Goal: Task Accomplishment & Management: Manage account settings

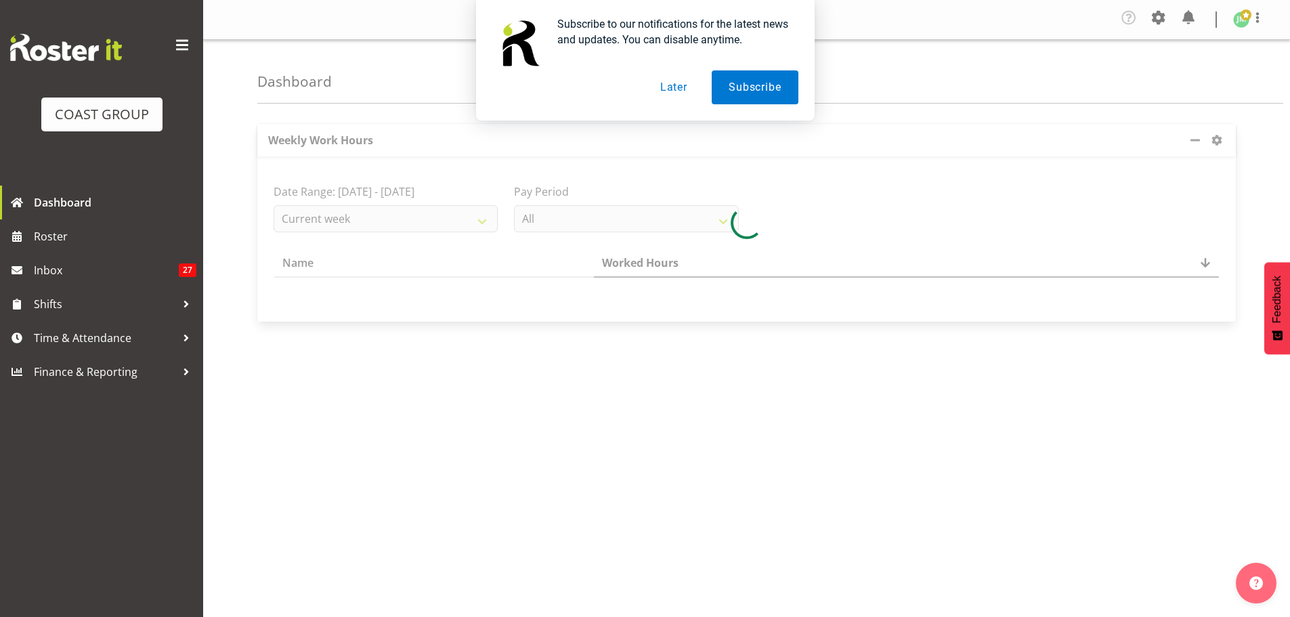
click at [678, 97] on button "Later" at bounding box center [673, 87] width 61 height 34
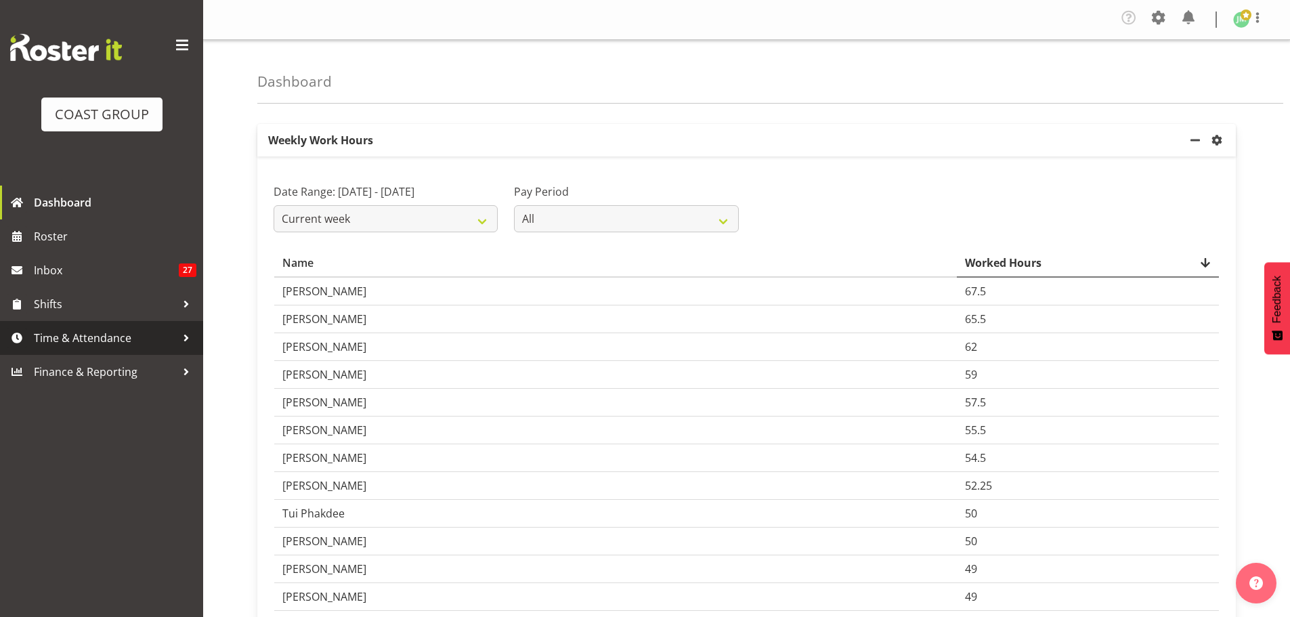
click at [121, 336] on span "Time & Attendance" at bounding box center [105, 338] width 142 height 20
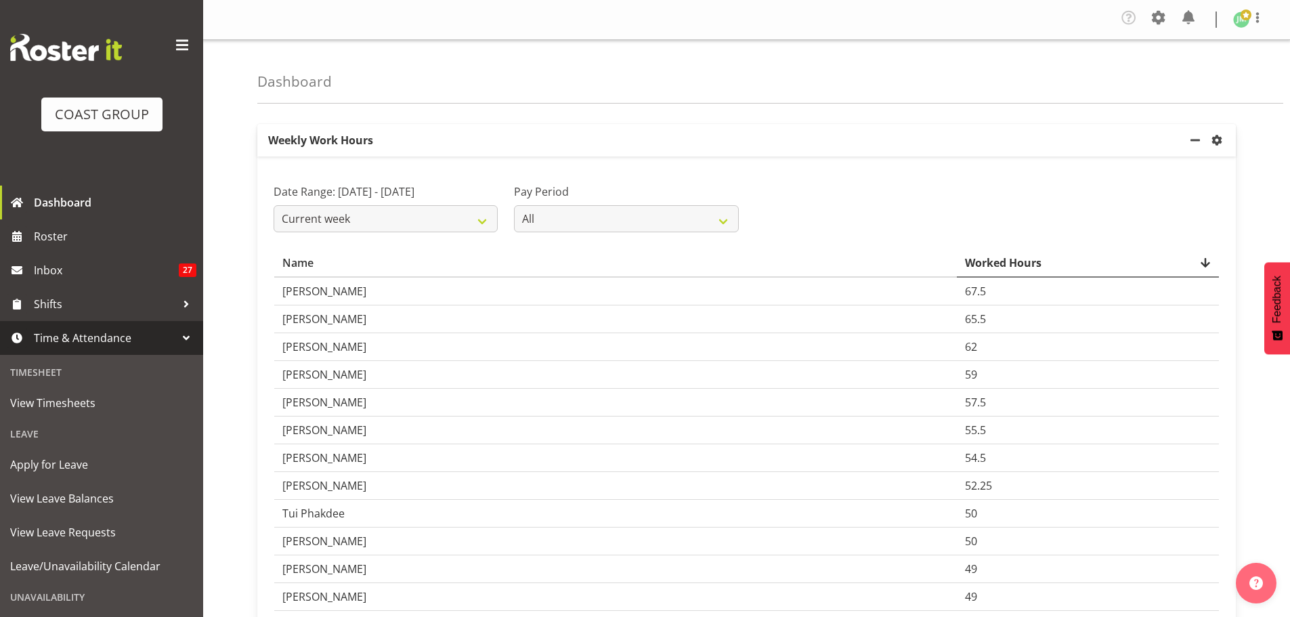
click at [82, 334] on span "Time & Attendance" at bounding box center [105, 338] width 142 height 20
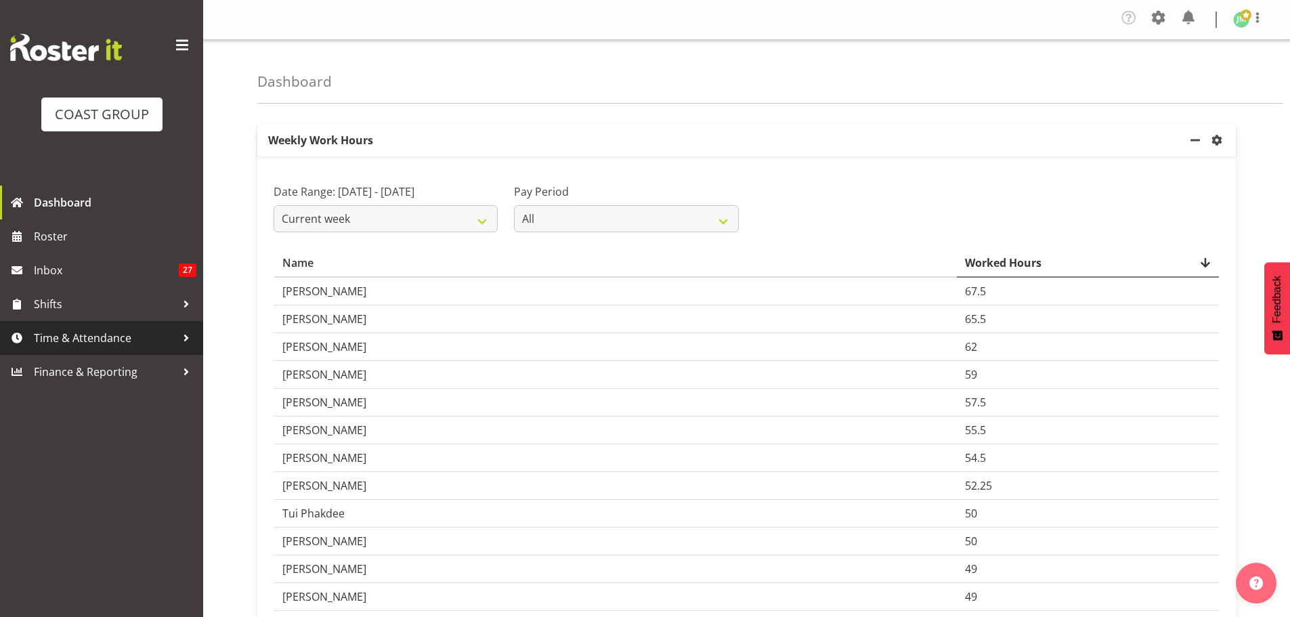
click at [92, 352] on link "Time & Attendance" at bounding box center [101, 338] width 203 height 34
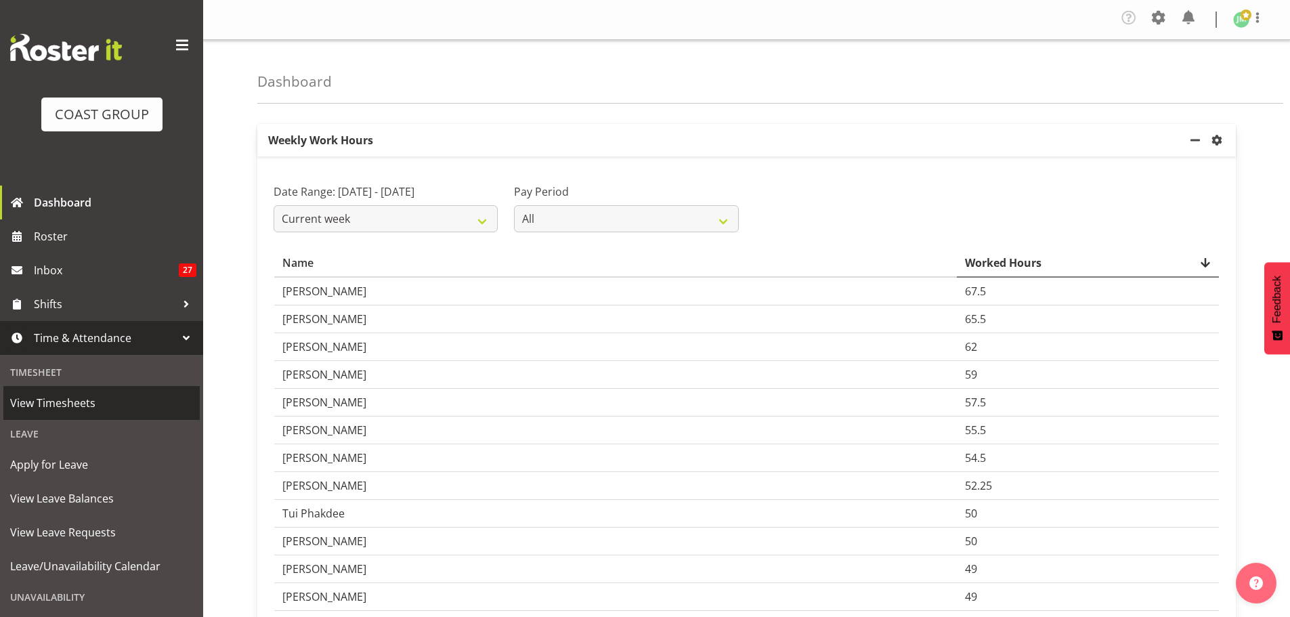
click at [81, 406] on span "View Timesheets" at bounding box center [101, 403] width 183 height 20
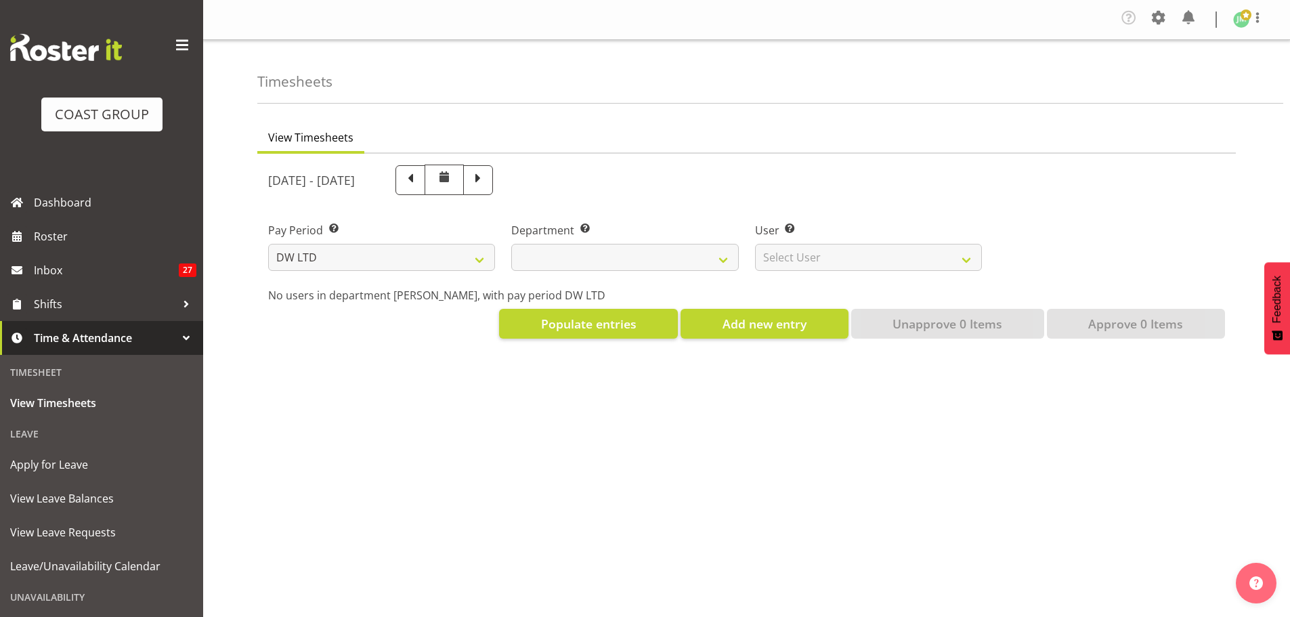
select select "8"
select select
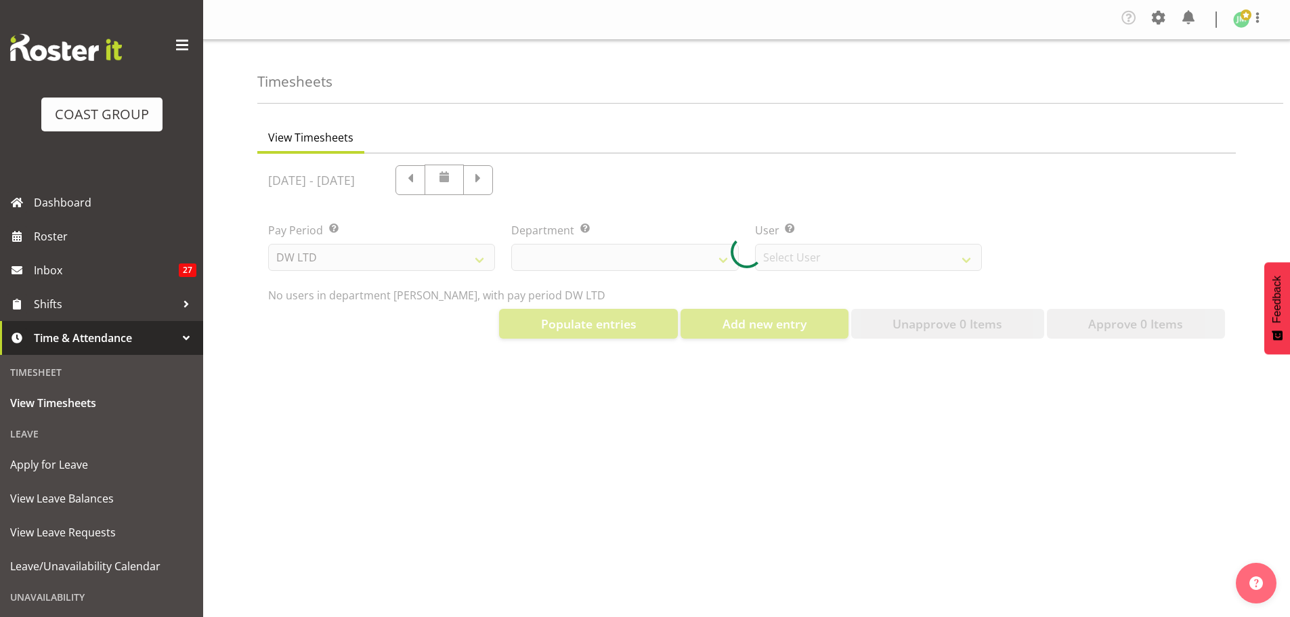
select select "1172"
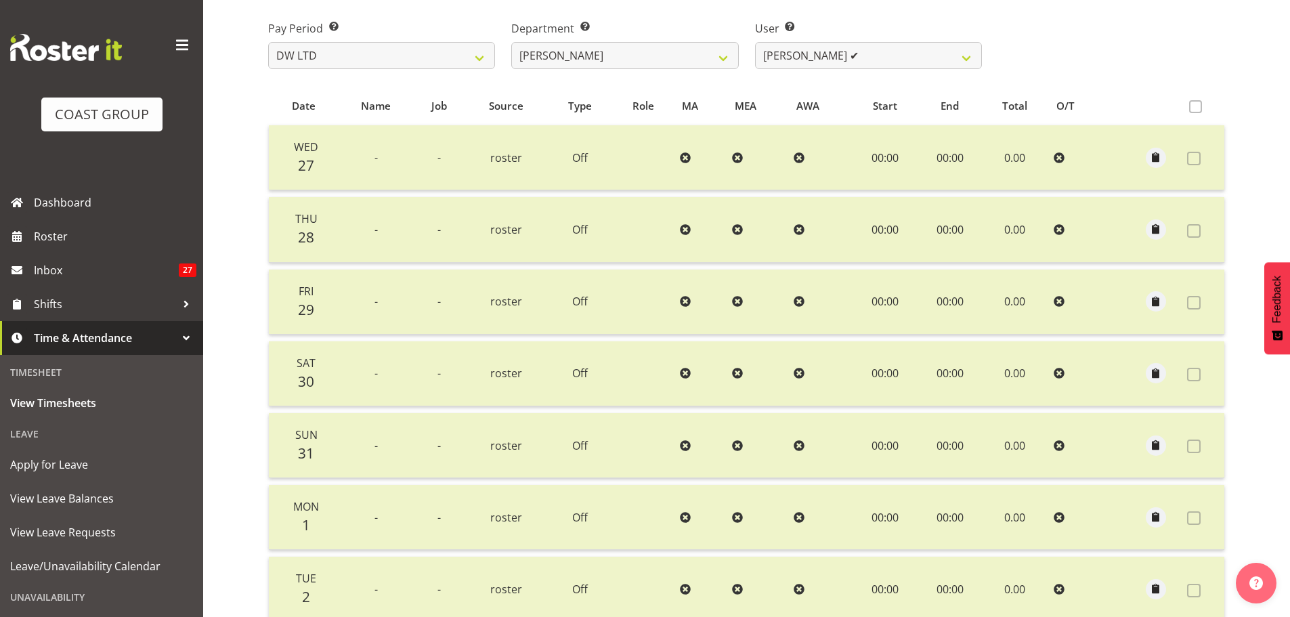
scroll to position [326, 0]
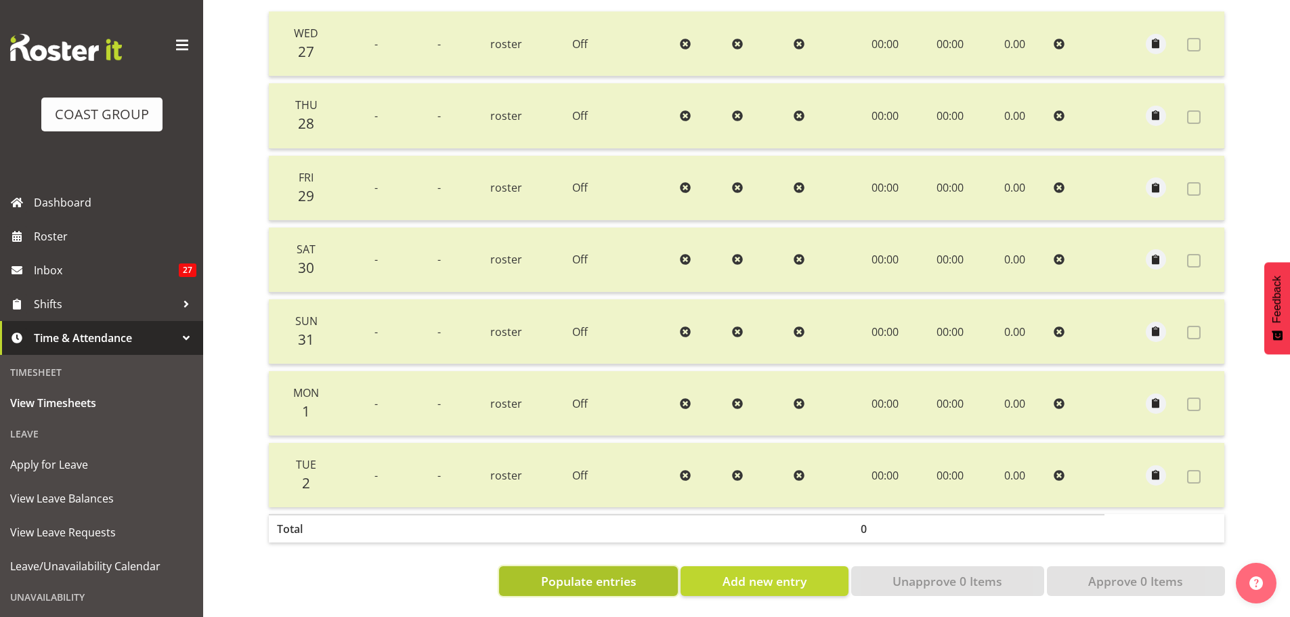
click at [628, 578] on span "Populate entries" at bounding box center [588, 581] width 95 height 18
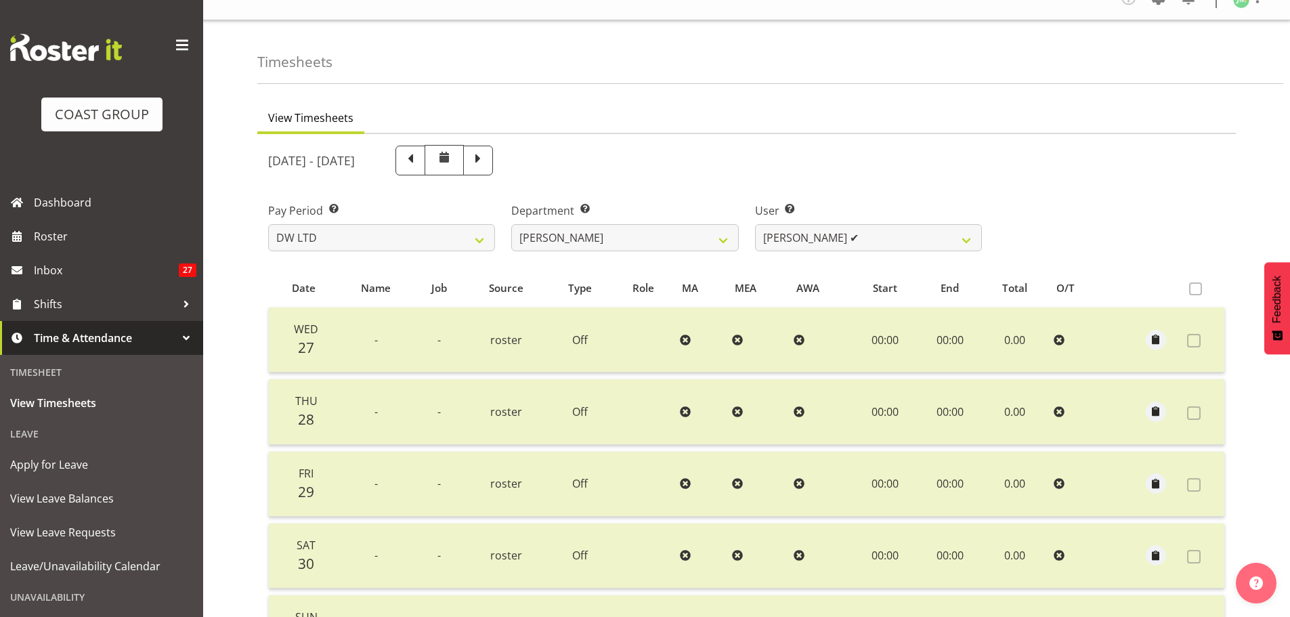
scroll to position [0, 0]
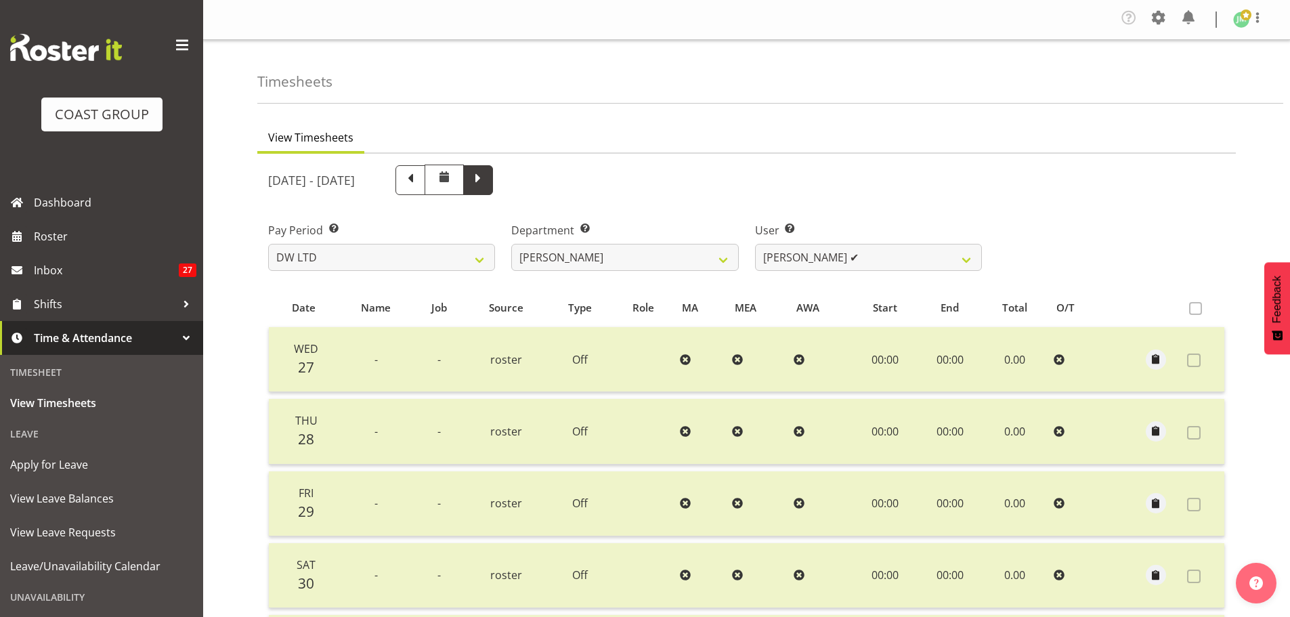
click at [487, 176] on span at bounding box center [478, 179] width 18 height 18
select select
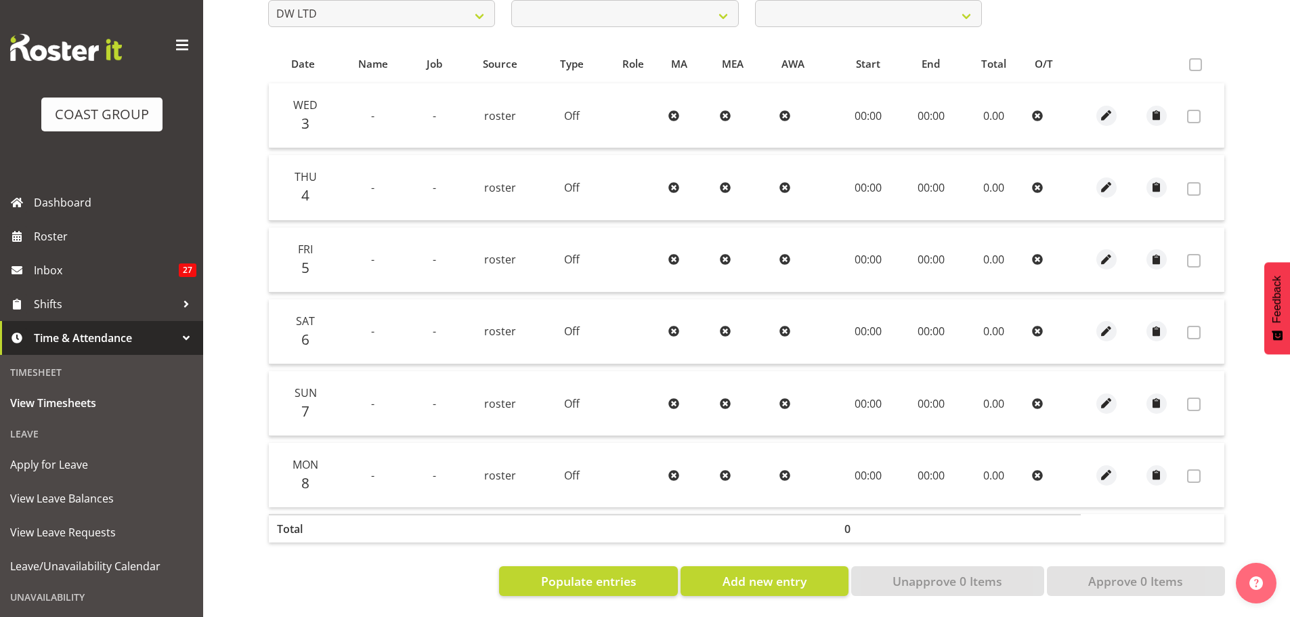
scroll to position [254, 0]
click at [573, 594] on section "September 3rd - September 9th 2025 Pay Period Select which pay period you would…" at bounding box center [746, 258] width 978 height 697
click at [580, 584] on button "Populate entries" at bounding box center [588, 581] width 179 height 30
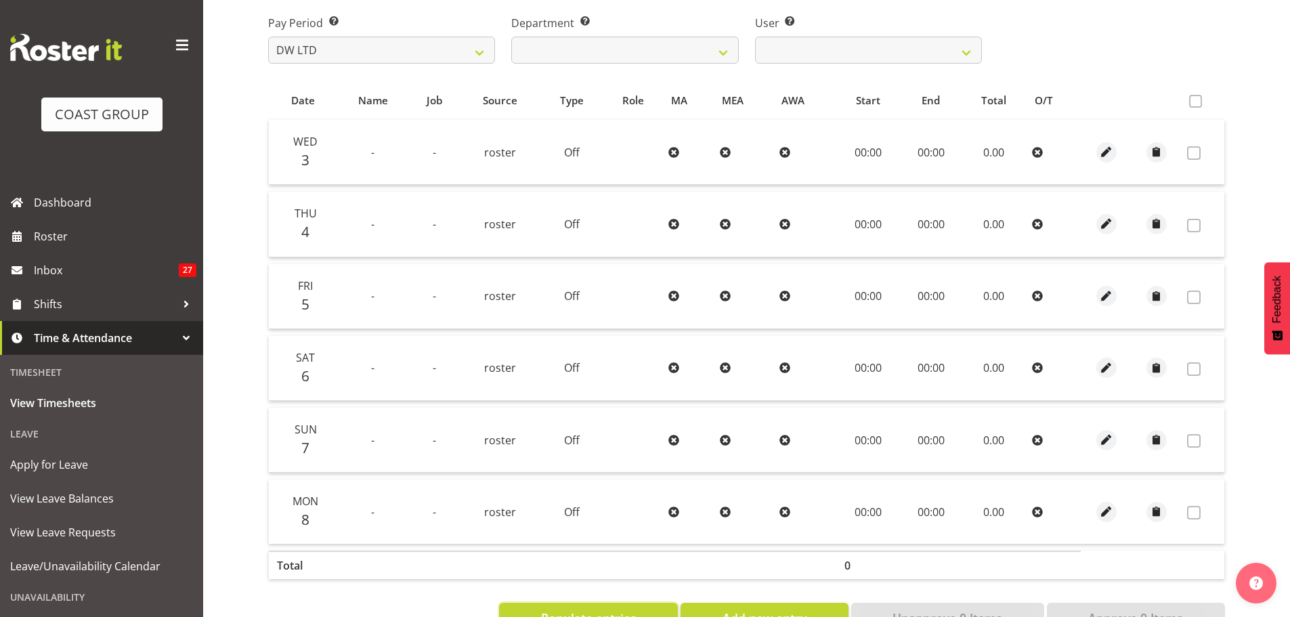
scroll to position [186, 0]
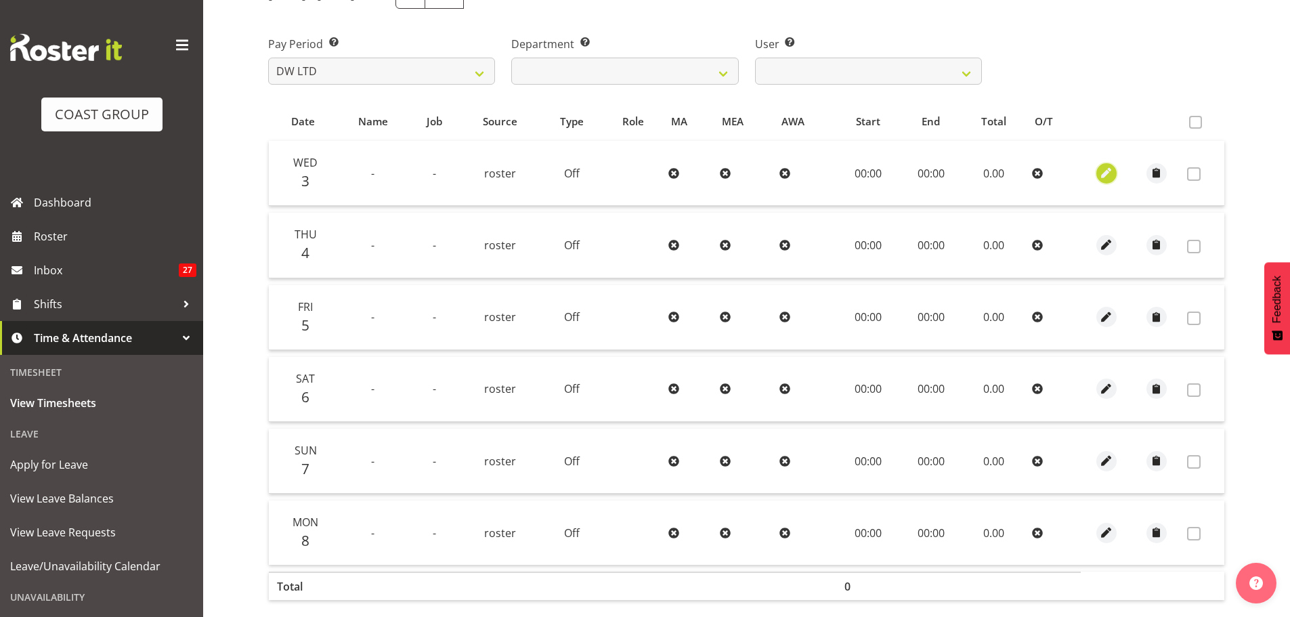
click at [1107, 171] on span "button" at bounding box center [1106, 173] width 16 height 16
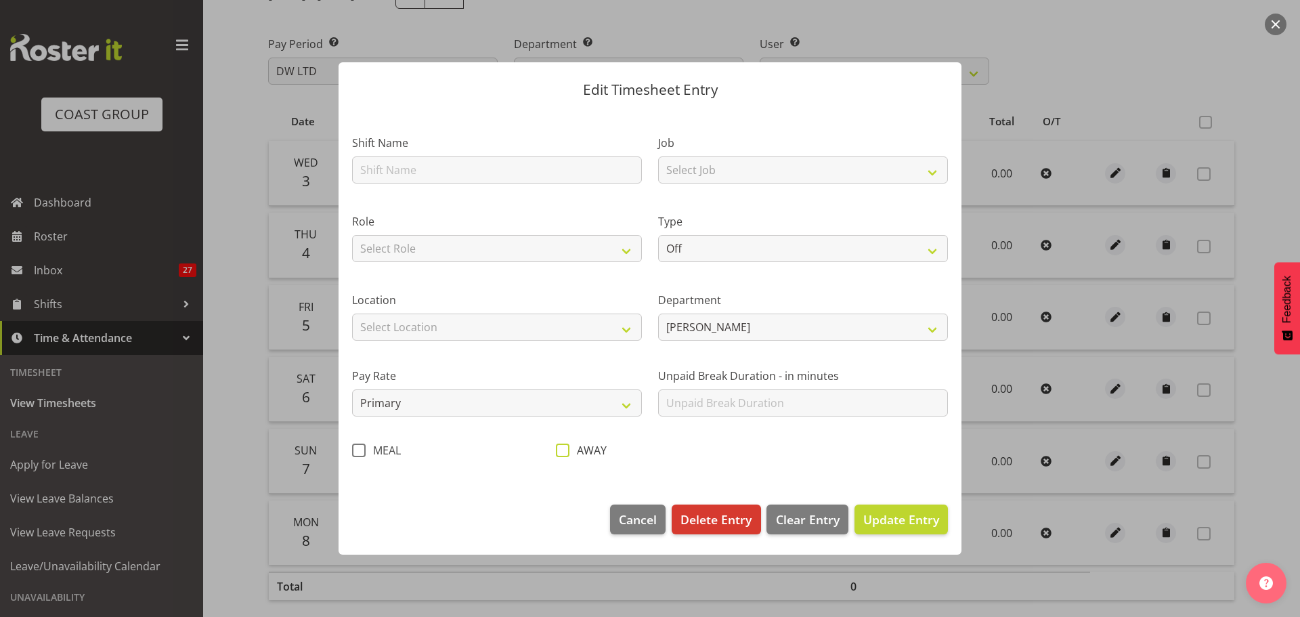
click at [573, 451] on span "AWAY" at bounding box center [587, 450] width 37 height 14
click at [565, 451] on input "AWAY" at bounding box center [560, 450] width 9 height 9
checkbox input "true"
click at [904, 523] on span "Update Entry" at bounding box center [901, 519] width 76 height 16
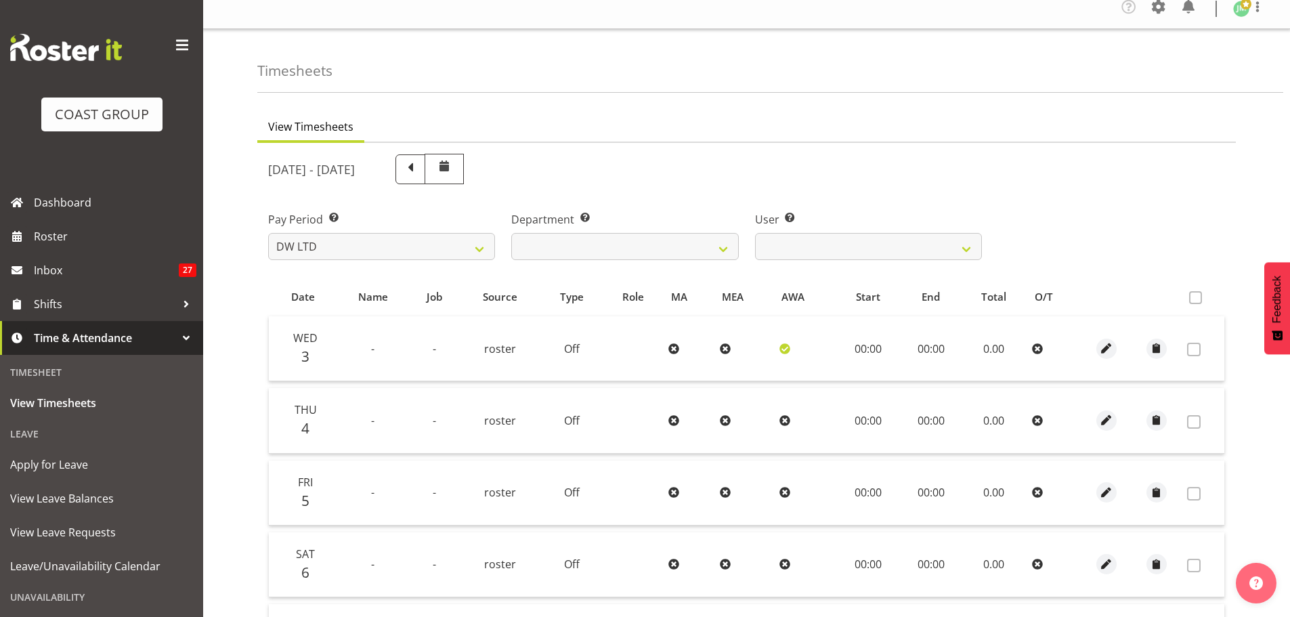
scroll to position [0, 0]
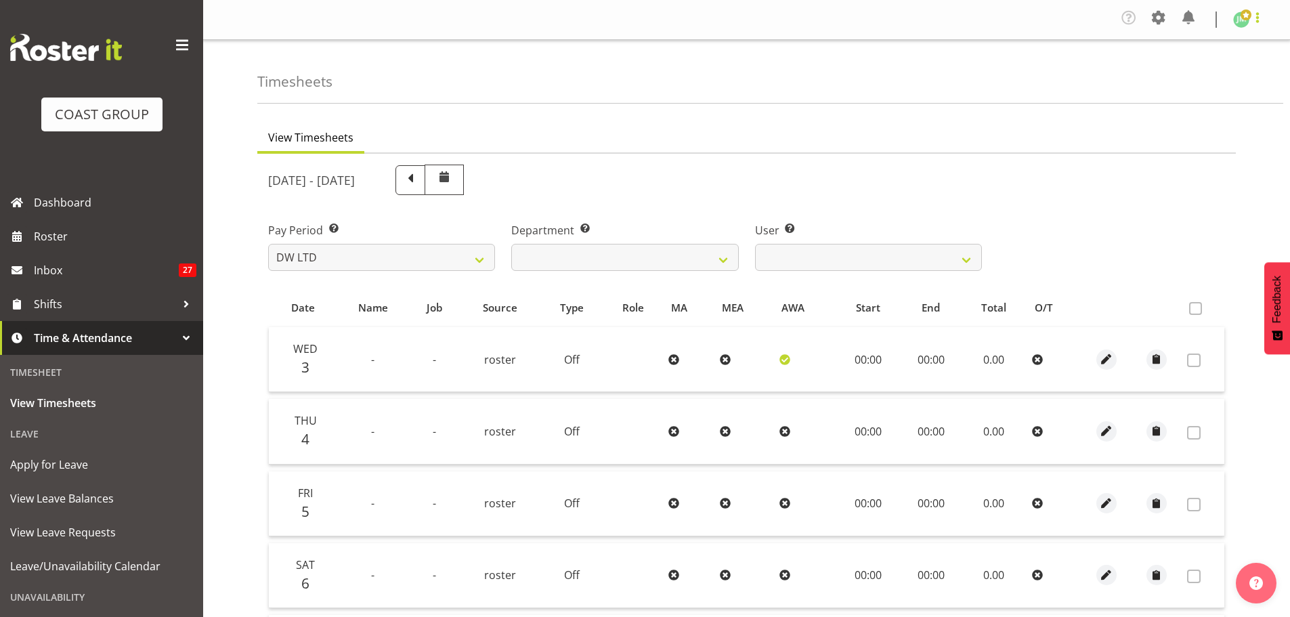
click at [1257, 16] on span at bounding box center [1257, 17] width 16 height 16
click at [1207, 74] on link "Log Out" at bounding box center [1200, 74] width 130 height 24
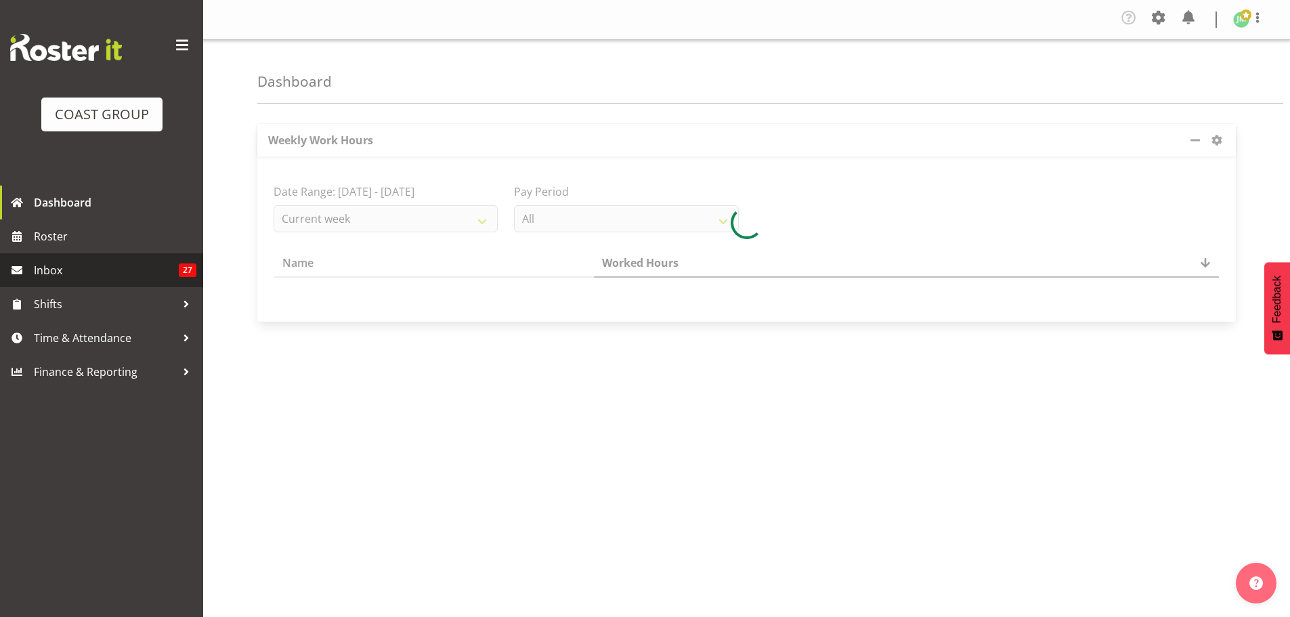
click at [133, 273] on span "Inbox" at bounding box center [106, 270] width 145 height 20
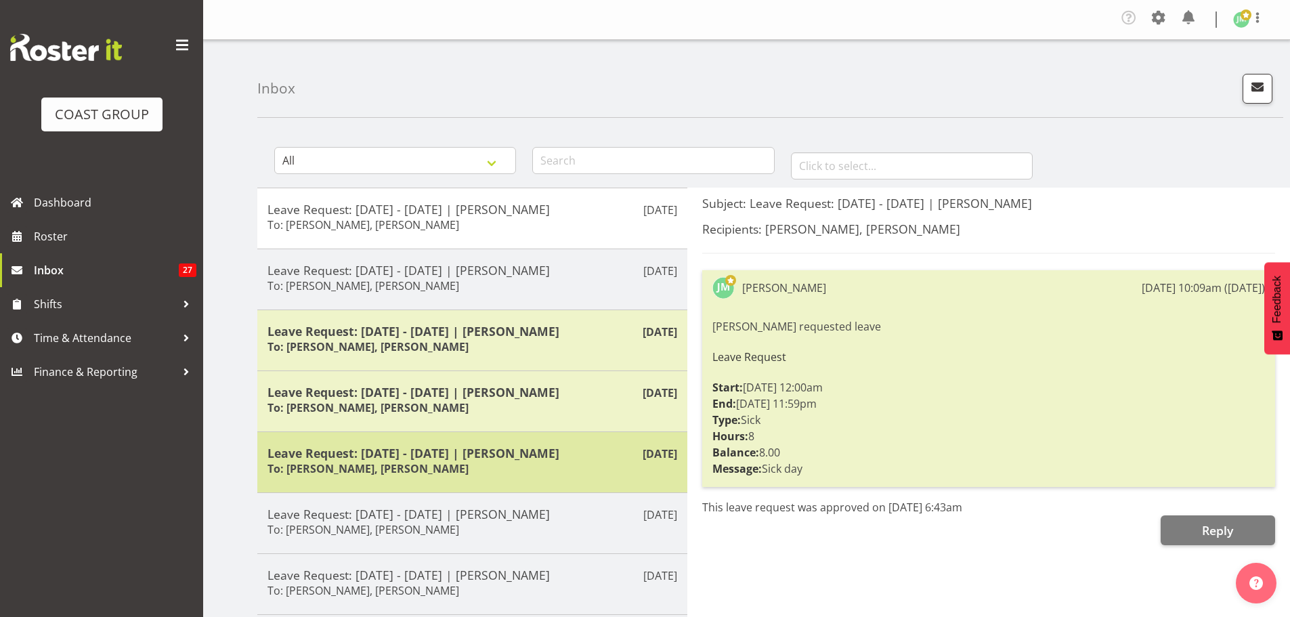
click at [448, 454] on h5 "Leave Request: [DATE] - [DATE] | [PERSON_NAME]" at bounding box center [472, 453] width 410 height 15
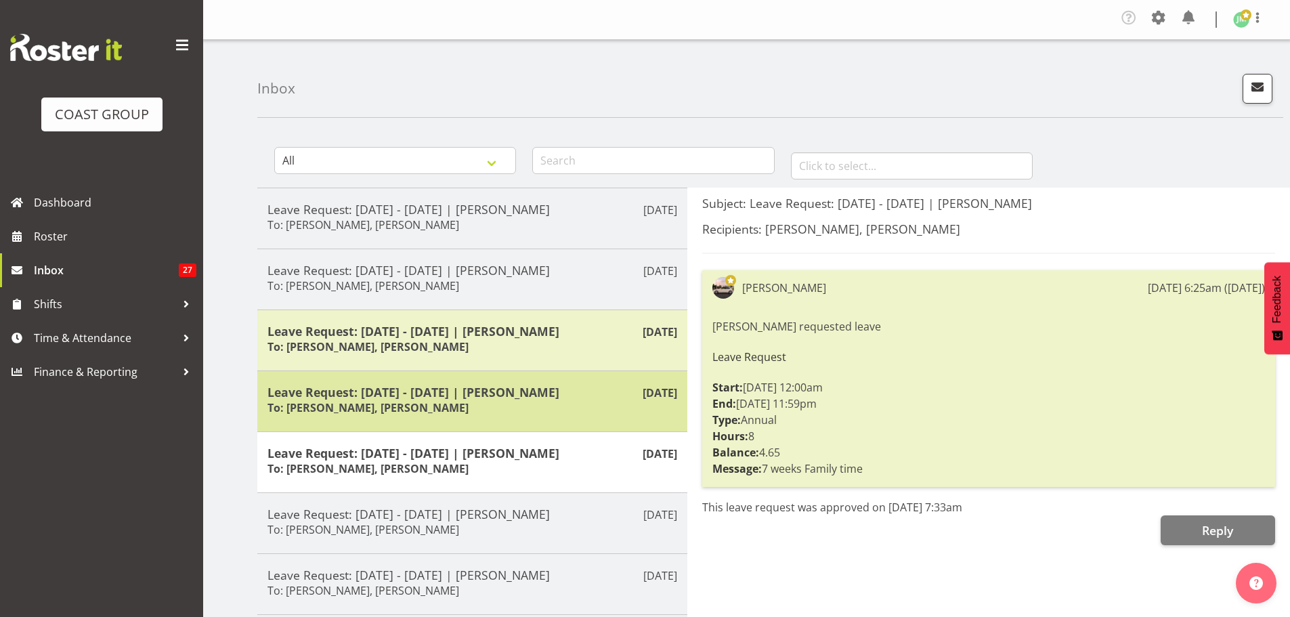
click at [429, 405] on h6 "To: [PERSON_NAME], [PERSON_NAME]" at bounding box center [367, 408] width 201 height 14
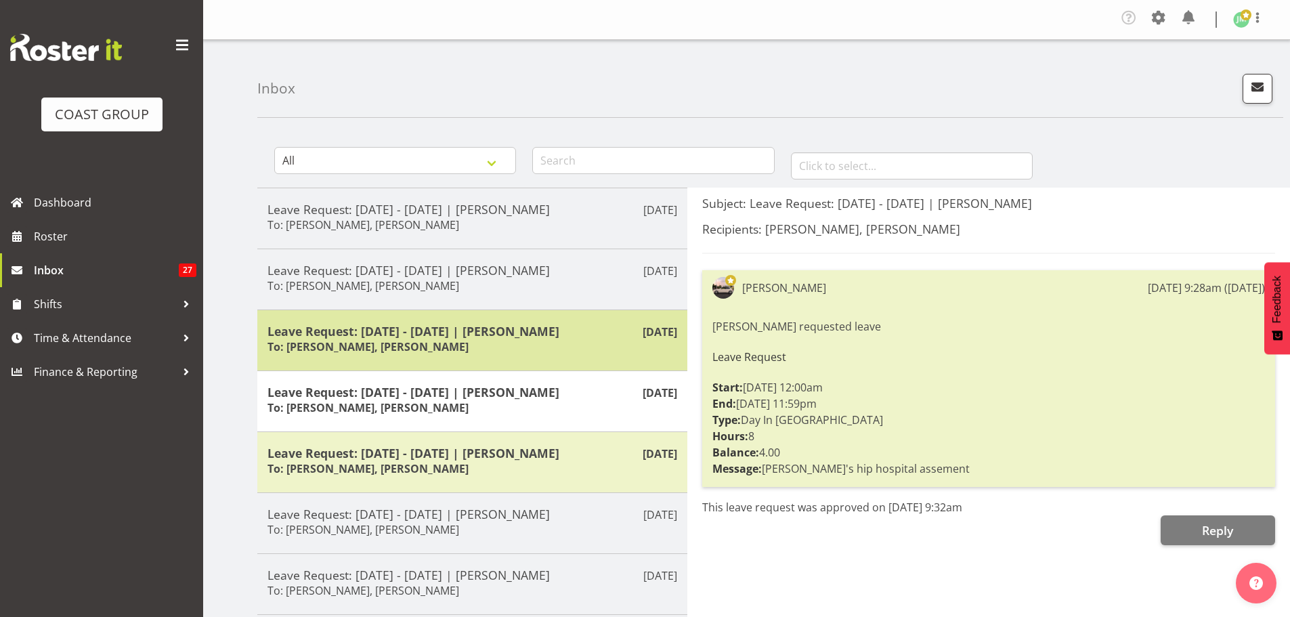
click at [436, 343] on h6 "To: [PERSON_NAME], [PERSON_NAME]" at bounding box center [367, 347] width 201 height 14
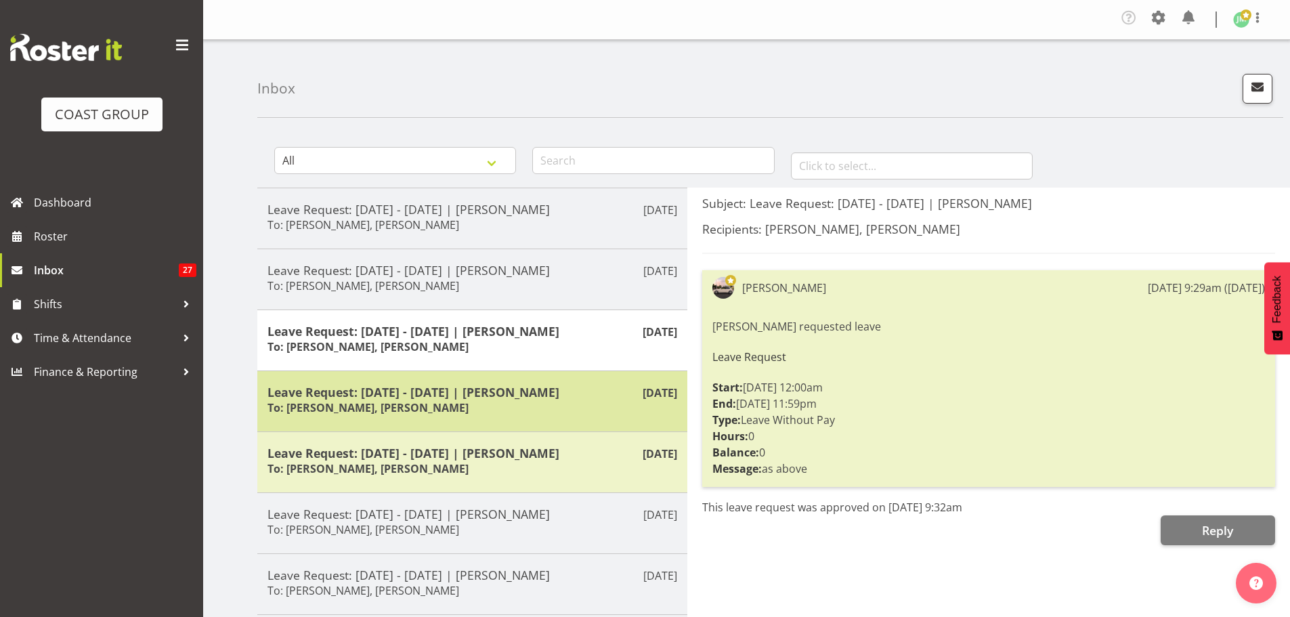
click at [489, 393] on h5 "Leave Request: [DATE] - [DATE] | [PERSON_NAME]" at bounding box center [472, 392] width 410 height 15
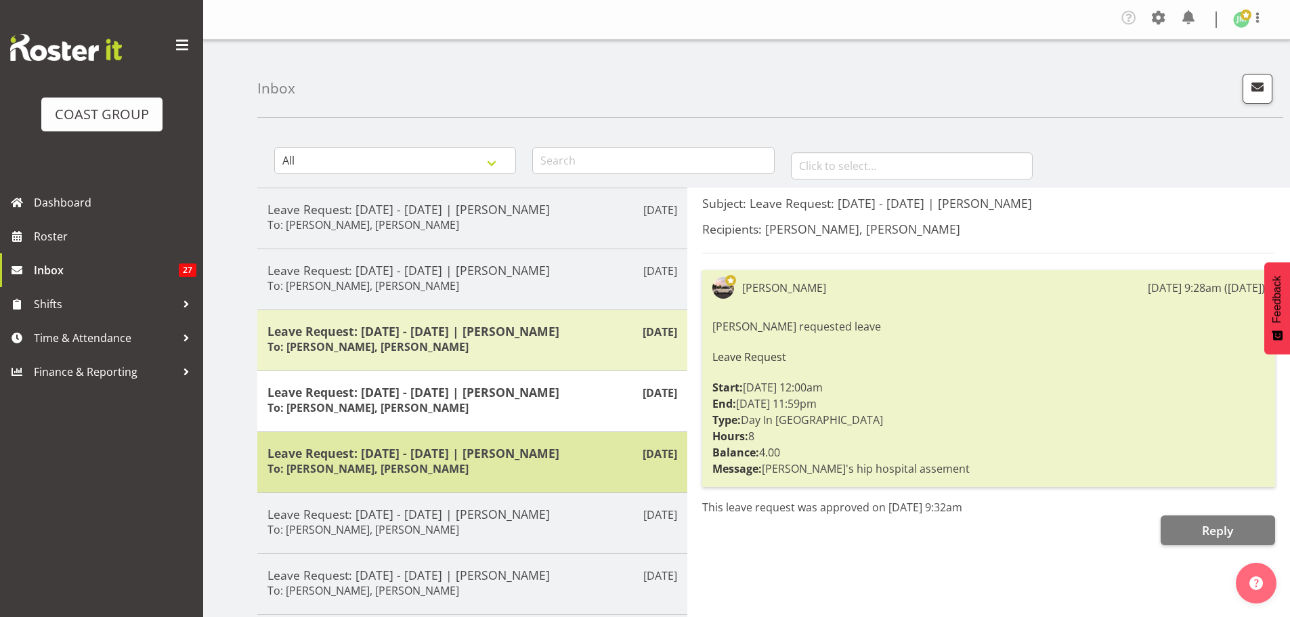
click at [438, 462] on h6 "To: James Maddock, Andrew McFadzean" at bounding box center [367, 469] width 201 height 14
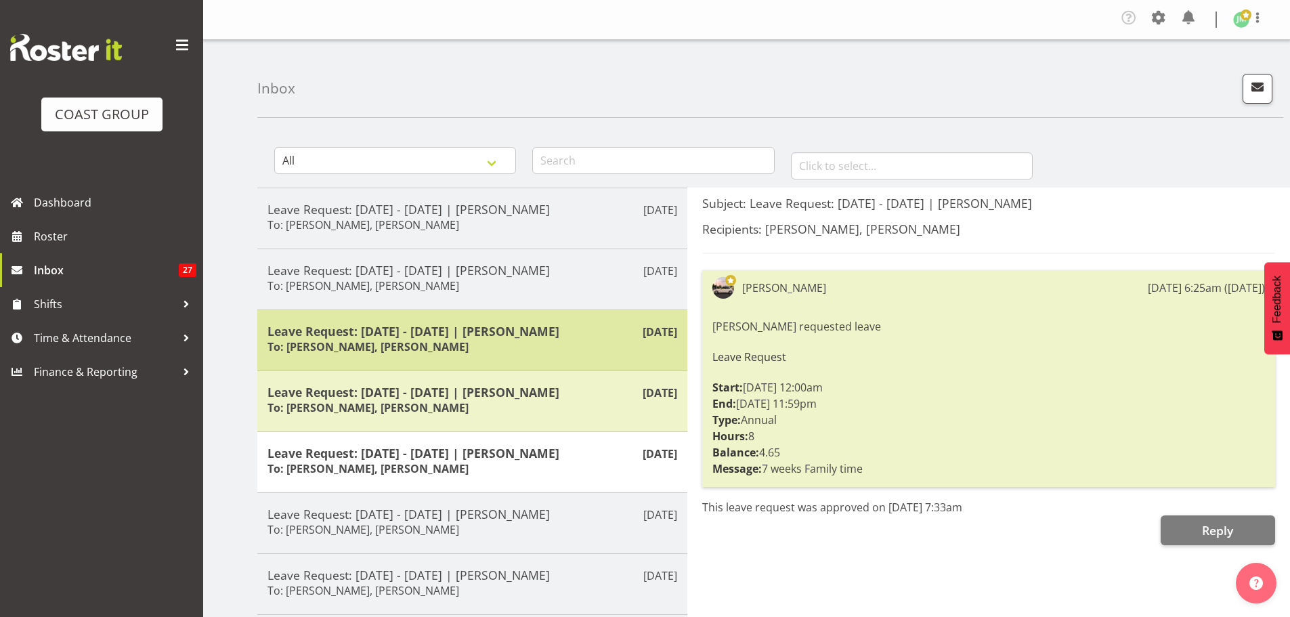
click at [450, 332] on h5 "Leave Request: 18/07/25 - 18/07/25 | Oliver Denford" at bounding box center [472, 331] width 410 height 15
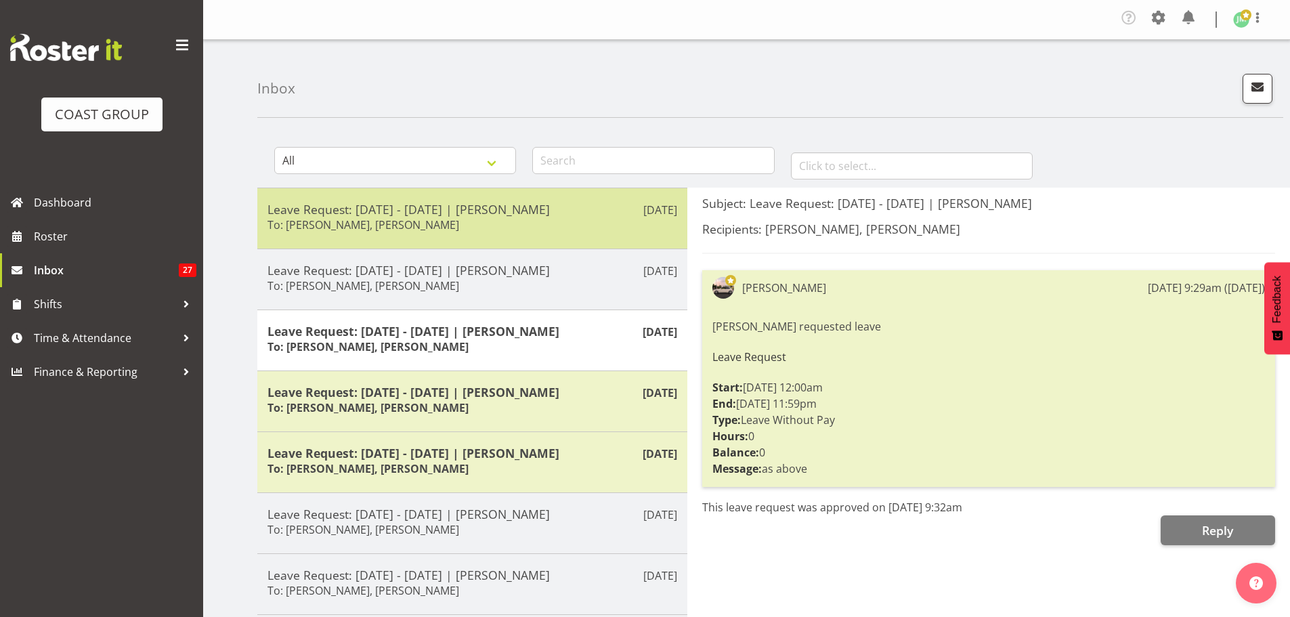
click at [459, 226] on h6 "To: Andrew McFadzean, Oliver Denford" at bounding box center [363, 225] width 192 height 14
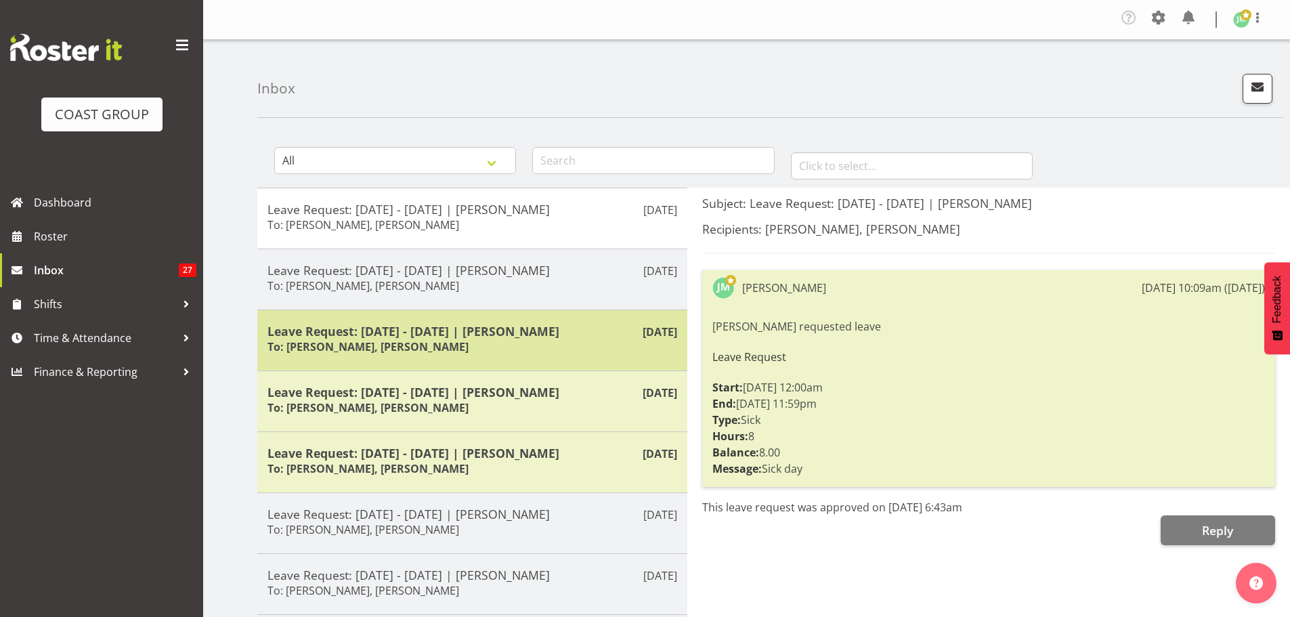
click at [525, 322] on div "Jul 1st Leave Request: 18/07/25 - 18/07/25 | Oliver Denford To: James Maddock, …" at bounding box center [472, 339] width 430 height 61
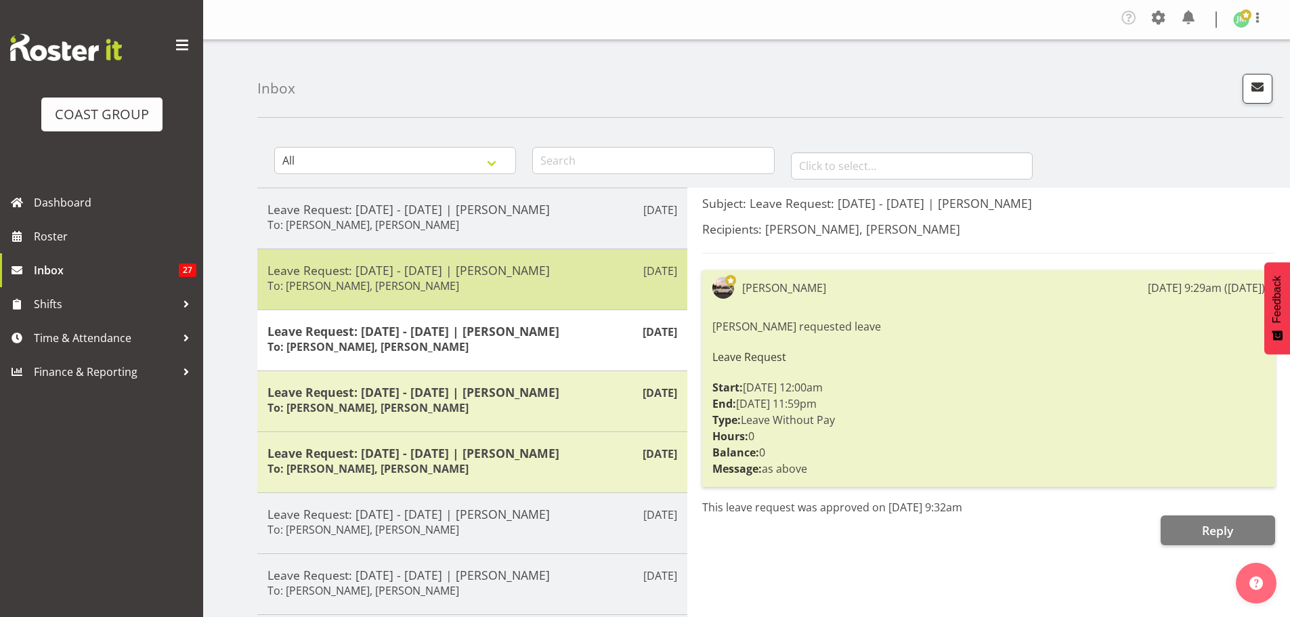
click at [510, 288] on div "Leave Request: 02/12/25 - 08/12/25 | James Maddock To: Andrew McFadzean, Oliver…" at bounding box center [472, 279] width 410 height 33
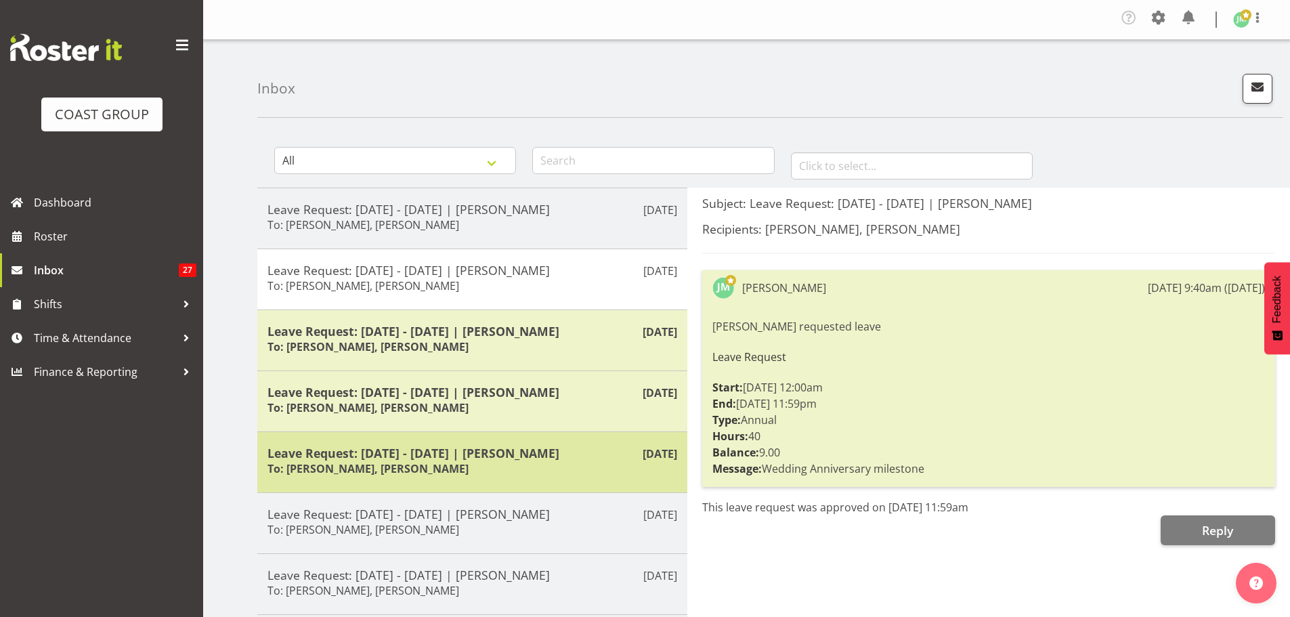
click at [483, 437] on div "Apr 16th Leave Request: 11/04/25 - 11/04/25 | Oliver Denford To: James Maddock,…" at bounding box center [472, 461] width 430 height 61
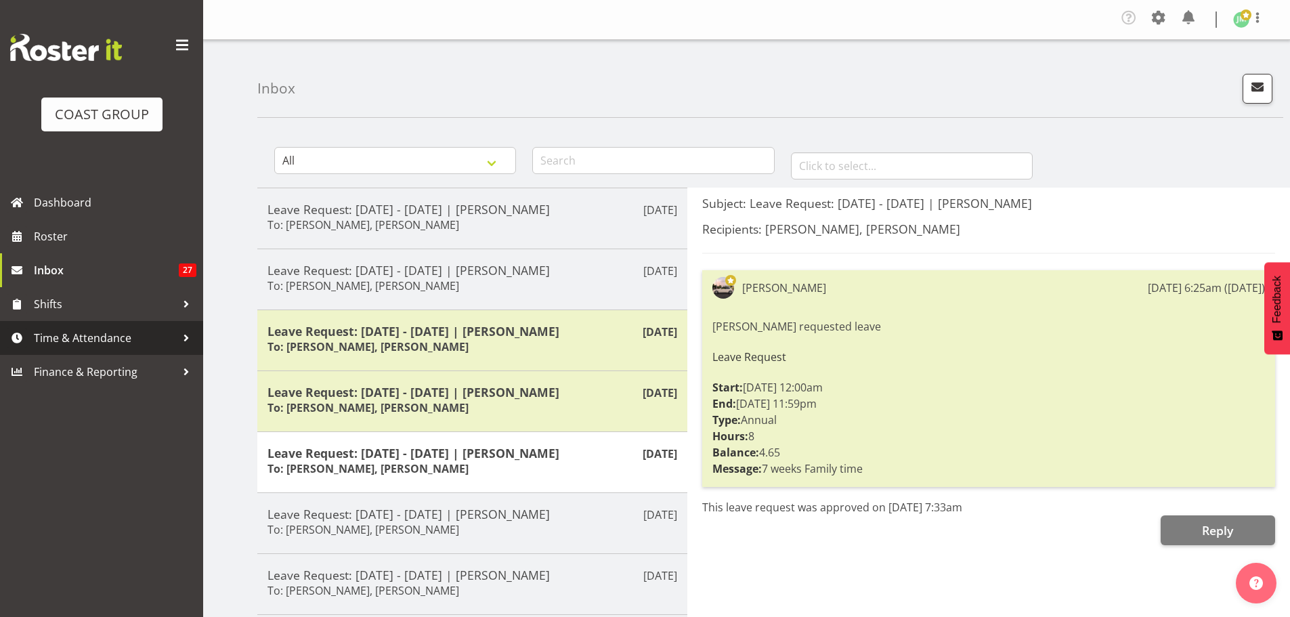
click at [104, 340] on span "Time & Attendance" at bounding box center [105, 338] width 142 height 20
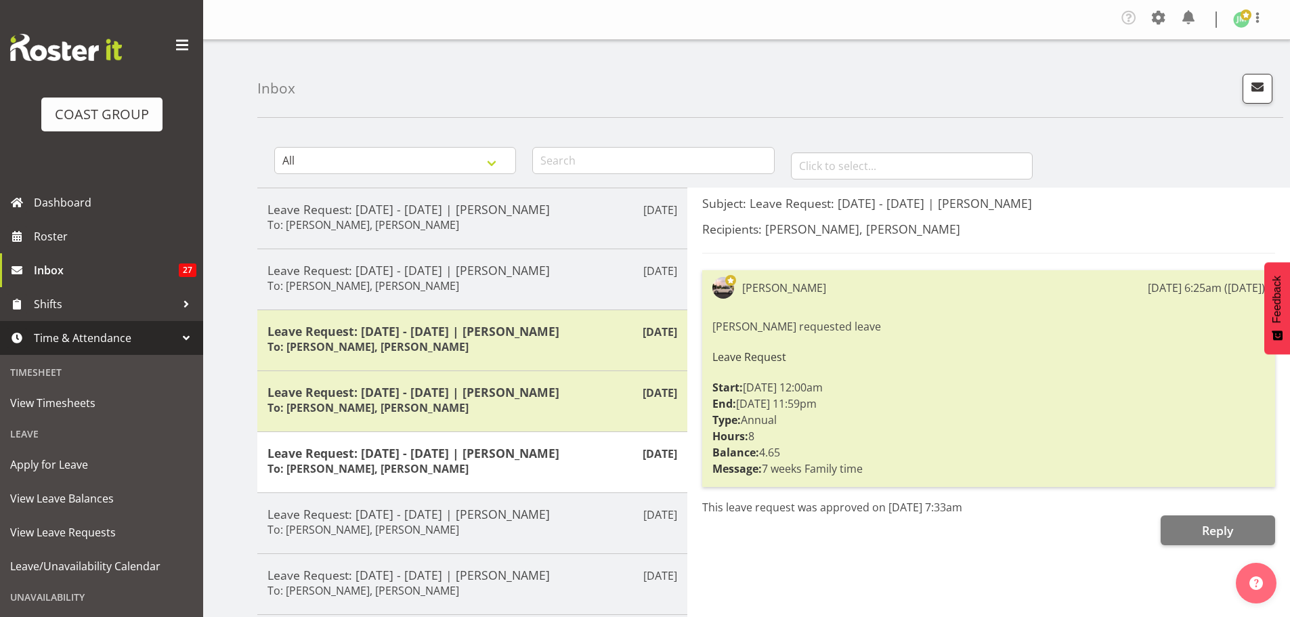
click at [171, 47] on span at bounding box center [182, 46] width 22 height 22
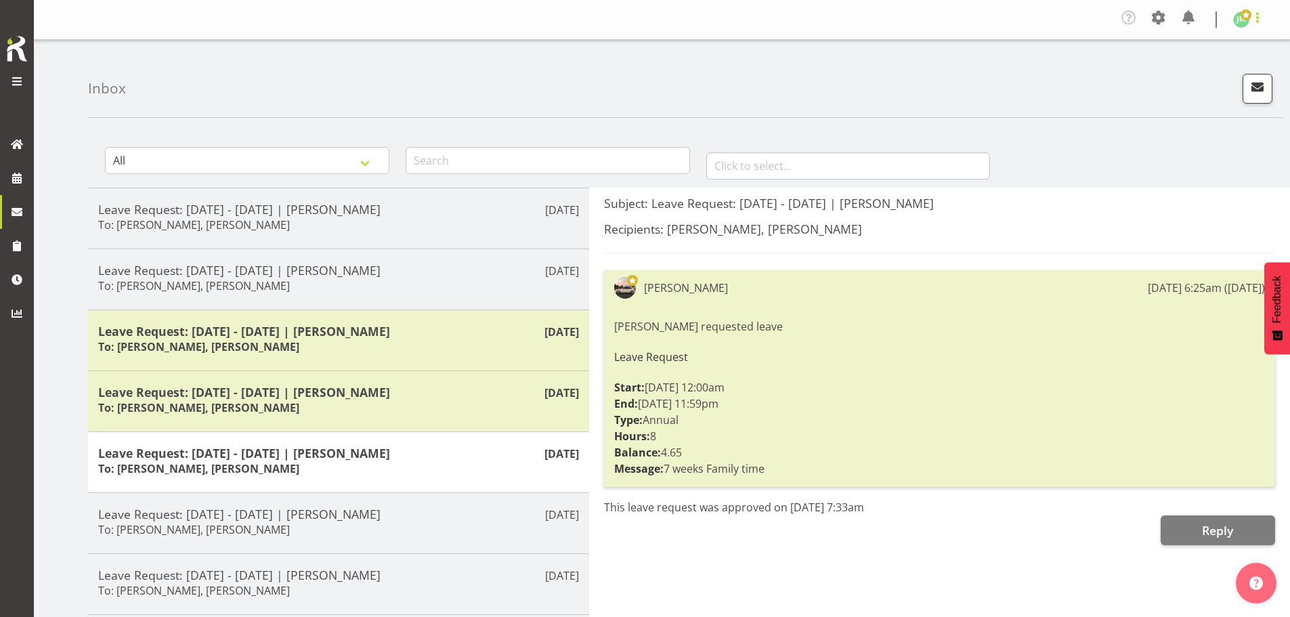
click at [1257, 24] on span at bounding box center [1257, 17] width 16 height 16
click at [1204, 74] on link "Log Out" at bounding box center [1200, 74] width 130 height 24
